Goal: Task Accomplishment & Management: Manage account settings

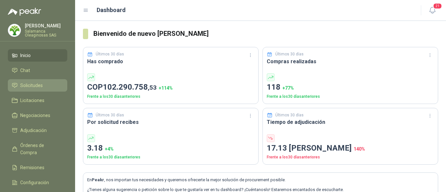
click at [39, 89] on link "Solicitudes" at bounding box center [37, 85] width 59 height 12
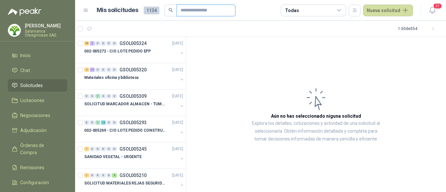
click at [187, 11] on input "text" at bounding box center [204, 10] width 46 height 11
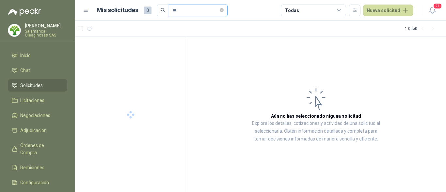
type input "*"
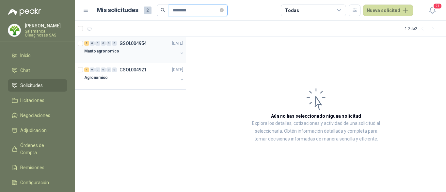
type input "********"
click at [137, 58] on div at bounding box center [131, 57] width 94 height 5
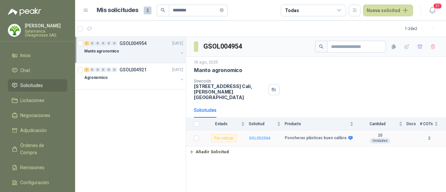
click at [268, 136] on b "SOL052564" at bounding box center [260, 138] width 22 height 5
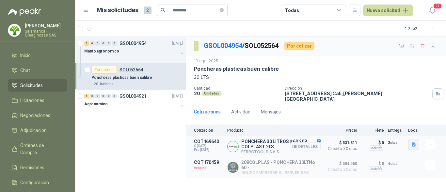
click at [417, 139] on button "button" at bounding box center [413, 144] width 11 height 11
click at [402, 123] on button "image.png" at bounding box center [401, 125] width 28 height 7
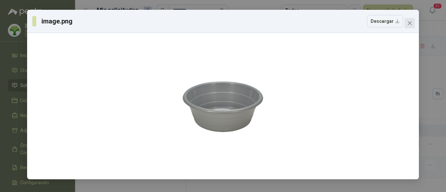
click at [409, 23] on icon "close" at bounding box center [409, 23] width 5 height 5
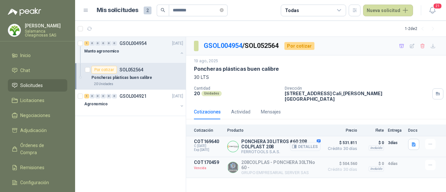
click at [302, 143] on button "Detalles" at bounding box center [305, 146] width 31 height 9
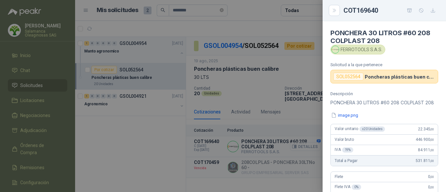
scroll to position [168, 0]
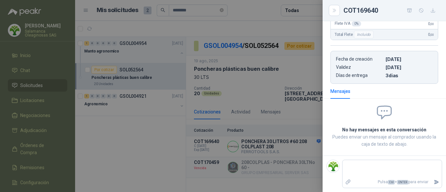
click at [288, 139] on div at bounding box center [223, 96] width 446 height 192
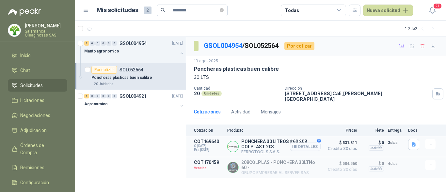
click at [312, 142] on button "Detalles" at bounding box center [305, 146] width 31 height 9
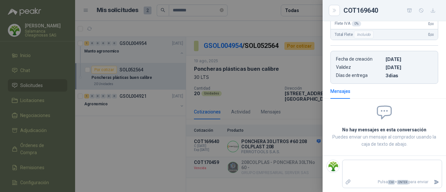
click at [307, 142] on div at bounding box center [223, 96] width 446 height 192
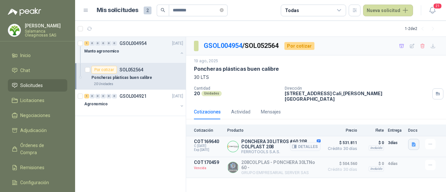
click at [413, 142] on icon "button" at bounding box center [414, 144] width 4 height 4
click at [401, 126] on button "image.png" at bounding box center [401, 125] width 28 height 7
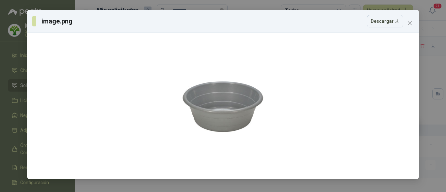
click at [409, 22] on icon "close" at bounding box center [409, 23] width 5 height 5
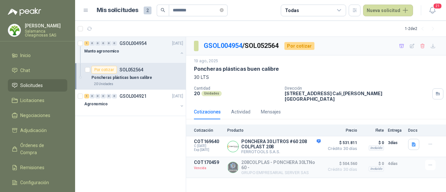
click at [272, 69] on p "Poncheras plásticas buen calibre" at bounding box center [236, 69] width 85 height 7
click at [316, 142] on button "Detalles" at bounding box center [305, 146] width 31 height 9
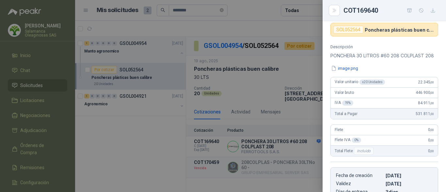
scroll to position [38, 0]
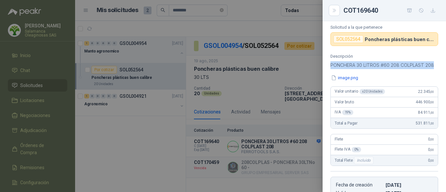
drag, startPoint x: 331, startPoint y: 64, endPoint x: 357, endPoint y: 72, distance: 27.0
click at [357, 69] on p "PONCHERA 30 LITROS #60 208 COLPLAST 208" at bounding box center [385, 65] width 108 height 8
copy p "PONCHERA 30 LITROS #60 208 COLPLAST 208"
click at [118, 149] on div at bounding box center [223, 96] width 446 height 192
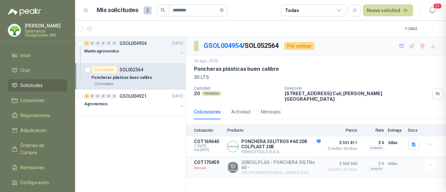
scroll to position [171, 0]
click at [310, 144] on button "Detalles" at bounding box center [305, 146] width 31 height 9
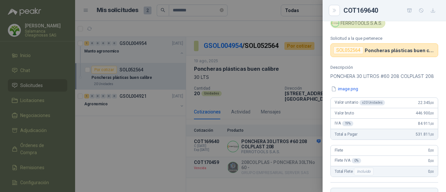
scroll to position [8, 0]
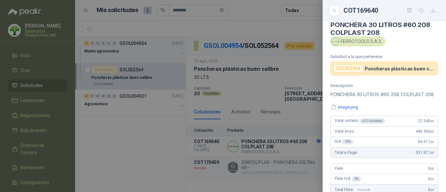
click at [297, 145] on div at bounding box center [223, 96] width 446 height 192
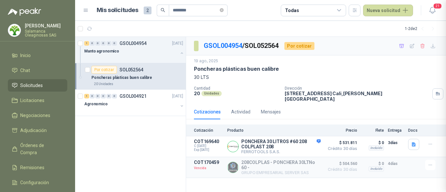
scroll to position [171, 0]
click at [304, 142] on button "Detalles" at bounding box center [305, 146] width 31 height 9
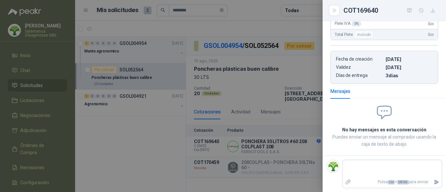
click at [265, 153] on div at bounding box center [223, 96] width 446 height 192
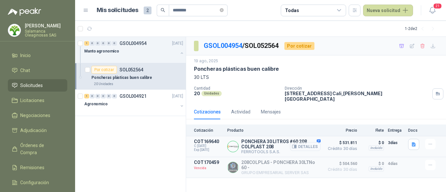
click at [306, 142] on button "Detalles" at bounding box center [305, 146] width 31 height 9
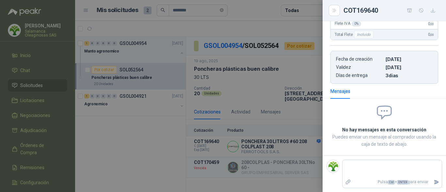
click at [251, 83] on div at bounding box center [223, 96] width 446 height 192
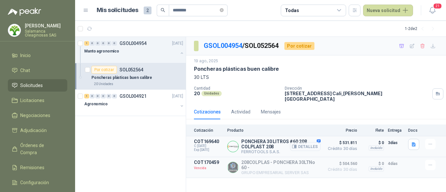
click at [304, 142] on button "Detalles" at bounding box center [305, 146] width 31 height 9
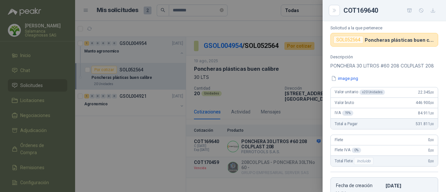
scroll to position [0, 0]
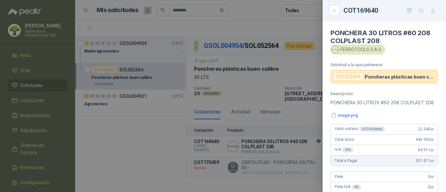
click at [415, 132] on article "Valor unitario x 20 Unidades 22.345 ,00 Valor bruto 446.900 ,00 IVA 19 % 84.911…" at bounding box center [385, 145] width 108 height 42
click at [419, 40] on h4 "PONCHERA 30 LITROS #60 208 COLPLAST 208" at bounding box center [385, 37] width 108 height 16
click at [263, 121] on div at bounding box center [223, 96] width 446 height 192
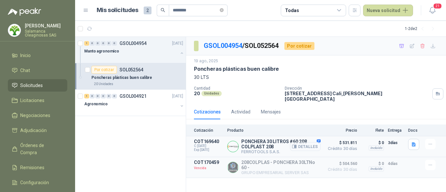
click at [315, 144] on button "Detalles" at bounding box center [305, 146] width 31 height 9
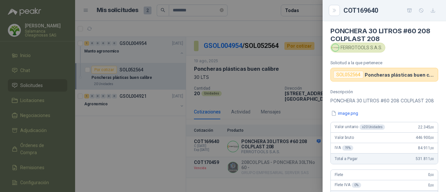
scroll to position [0, 0]
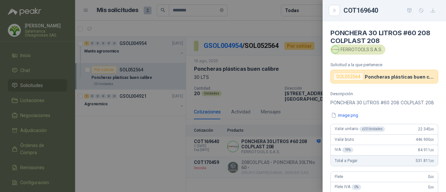
click at [274, 140] on div at bounding box center [223, 96] width 446 height 192
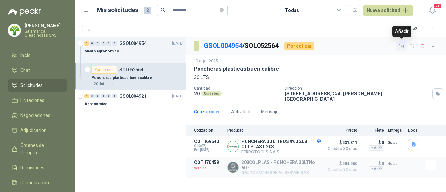
click at [401, 45] on icon "button" at bounding box center [402, 46] width 6 height 6
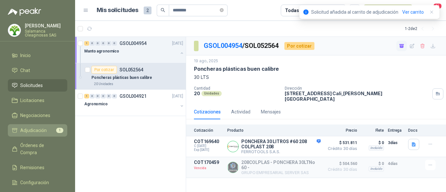
click at [39, 127] on span "Adjudicación" at bounding box center [33, 130] width 26 height 7
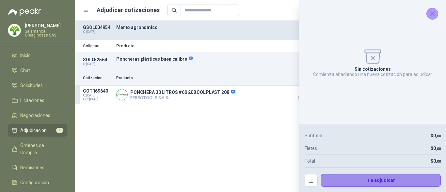
click at [353, 180] on button "Ir a adjudicar" at bounding box center [381, 180] width 120 height 13
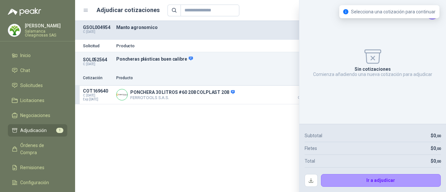
click at [268, 55] on div "SOL052564 C: [DATE] Poncheras plásticas buen calibre Detalles 20 Unidades" at bounding box center [260, 61] width 371 height 19
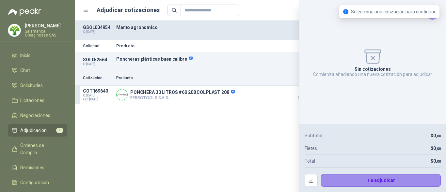
click at [355, 177] on button "Ir a adjudicar" at bounding box center [381, 180] width 120 height 13
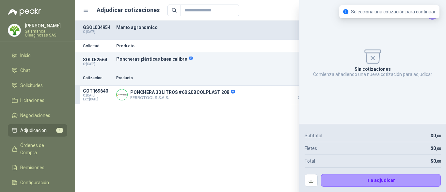
click at [254, 47] on p "Producto" at bounding box center [230, 46] width 228 height 4
click at [248, 172] on div "Solicitud Producto Cantidad Dirección Docs SOL052564 C: [DATE] Poncheras plásti…" at bounding box center [260, 106] width 371 height 171
click at [219, 94] on p "PONCHERA 30 LITROS #60 208 COLPLAST 208" at bounding box center [182, 93] width 105 height 6
click at [431, 12] on icon "Cerrar" at bounding box center [432, 14] width 4 height 4
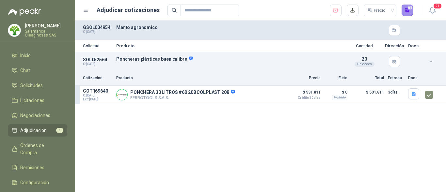
click at [407, 10] on button "1" at bounding box center [408, 11] width 12 height 12
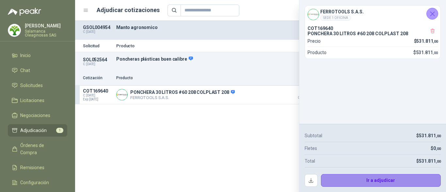
click at [358, 177] on button "Ir a adjudicar" at bounding box center [381, 180] width 120 height 13
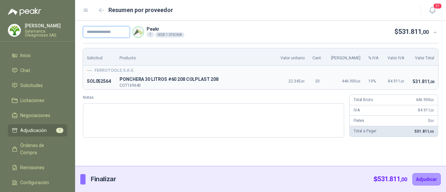
click at [112, 33] on input "text" at bounding box center [106, 32] width 47 height 12
click at [113, 31] on input "**********" at bounding box center [106, 32] width 47 height 12
type input "**********"
click at [421, 179] on button "Adjudicar" at bounding box center [427, 179] width 28 height 12
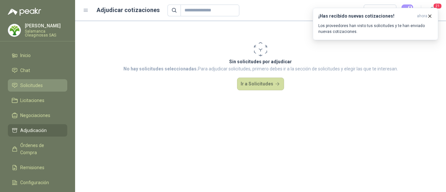
click at [47, 86] on li "Solicitudes" at bounding box center [38, 85] width 52 height 7
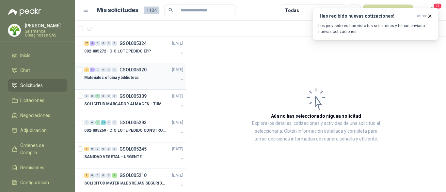
click at [144, 81] on div "Materiales oficina y biblioteca" at bounding box center [131, 78] width 94 height 8
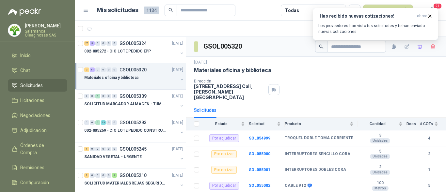
click at [135, 85] on div at bounding box center [131, 84] width 94 height 5
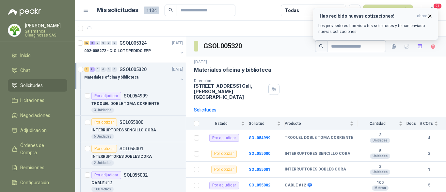
click at [430, 18] on icon "button" at bounding box center [430, 16] width 6 height 6
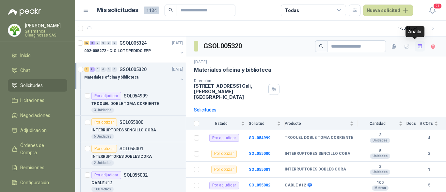
click at [417, 49] on icon "button" at bounding box center [420, 47] width 6 height 6
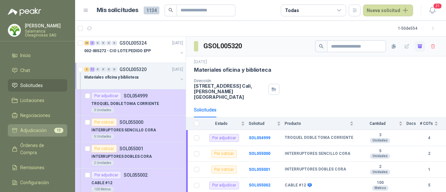
click at [34, 127] on span "Adjudicación" at bounding box center [33, 130] width 26 height 7
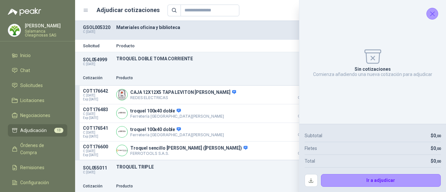
click at [433, 13] on icon "Cerrar" at bounding box center [432, 14] width 4 height 4
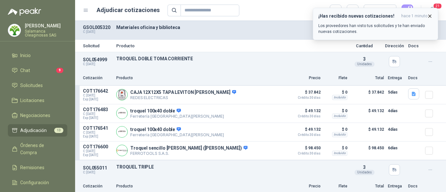
click at [431, 15] on icon "button" at bounding box center [430, 16] width 6 height 6
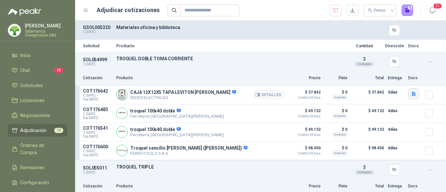
click at [411, 94] on icon "button" at bounding box center [414, 94] width 6 height 6
click at [390, 78] on button "Captura.PNG" at bounding box center [393, 79] width 33 height 7
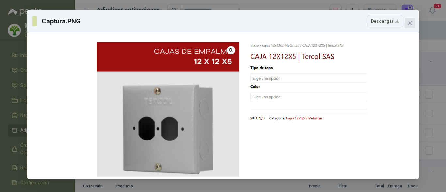
click at [413, 22] on span "Close" at bounding box center [410, 23] width 10 height 5
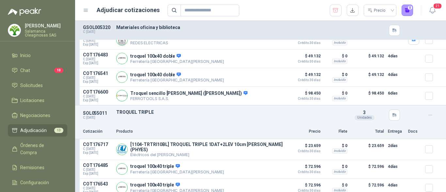
scroll to position [65, 0]
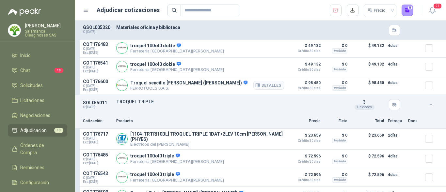
click at [178, 85] on p "Troquel sencillo [PERSON_NAME] ([PERSON_NAME])" at bounding box center [188, 83] width 117 height 6
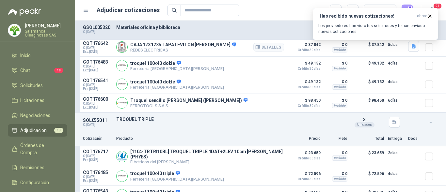
scroll to position [33, 0]
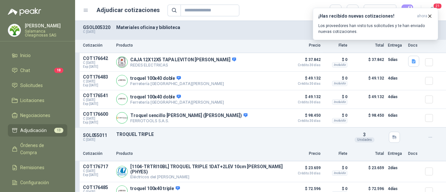
click at [47, 27] on p "[PERSON_NAME]" at bounding box center [46, 26] width 42 height 5
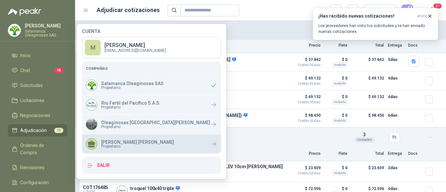
click at [107, 143] on p "[PERSON_NAME] [PERSON_NAME]" at bounding box center [137, 142] width 73 height 5
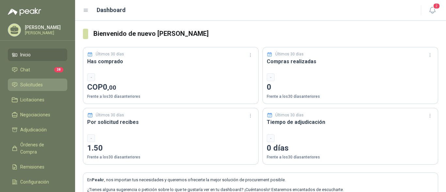
click at [45, 87] on li "Solicitudes" at bounding box center [38, 84] width 52 height 7
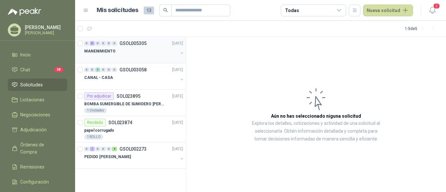
click at [122, 57] on div at bounding box center [131, 57] width 94 height 5
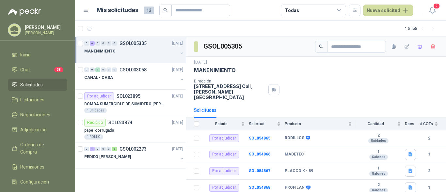
click at [136, 59] on div at bounding box center [131, 57] width 94 height 5
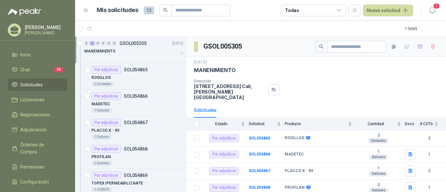
scroll to position [0, 0]
click at [418, 48] on icon "button" at bounding box center [420, 46] width 5 height 4
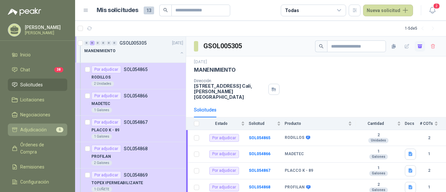
click at [48, 131] on li "Adjudicación 6" at bounding box center [38, 129] width 52 height 7
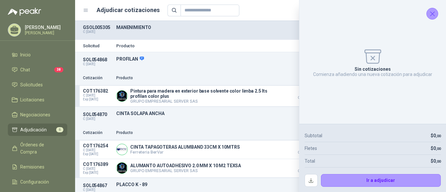
click at [435, 16] on icon "Cerrar" at bounding box center [433, 14] width 8 height 8
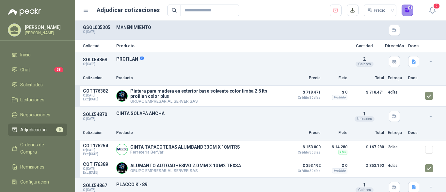
click at [407, 13] on button "6" at bounding box center [408, 11] width 12 height 12
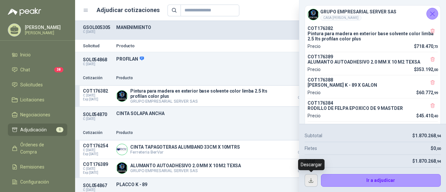
click at [307, 184] on button "button" at bounding box center [311, 180] width 13 height 13
click at [429, 15] on icon "Cerrar" at bounding box center [433, 14] width 8 height 8
